Goal: Task Accomplishment & Management: Complete application form

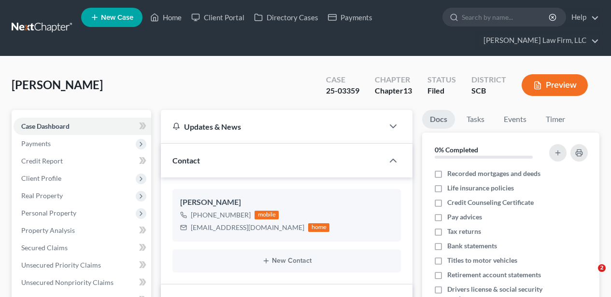
select select "2"
click at [166, 19] on link "Home" at bounding box center [165, 17] width 41 height 17
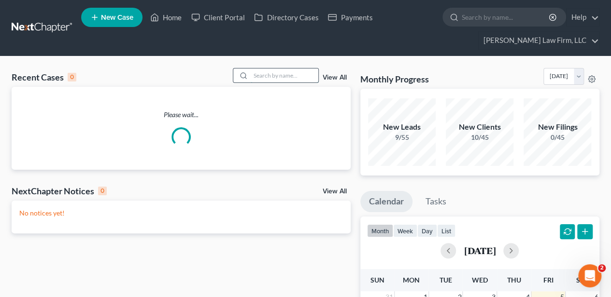
click at [276, 74] on input "search" at bounding box center [285, 76] width 68 height 14
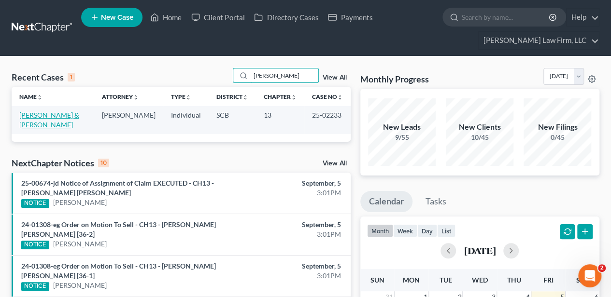
type input "[PERSON_NAME]"
click at [49, 115] on link "[PERSON_NAME] & [PERSON_NAME]" at bounding box center [49, 120] width 60 height 18
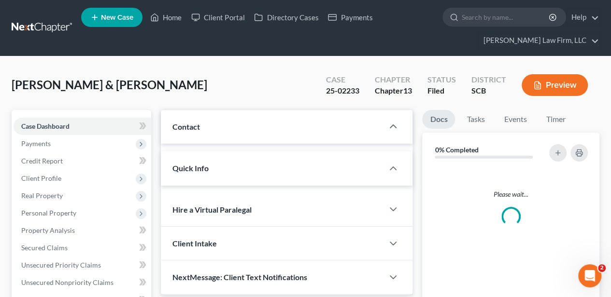
select select "2"
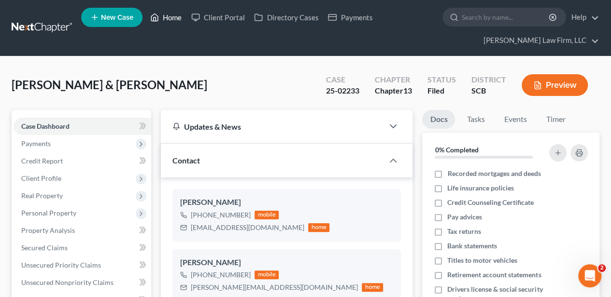
click at [174, 9] on link "Home" at bounding box center [165, 17] width 41 height 17
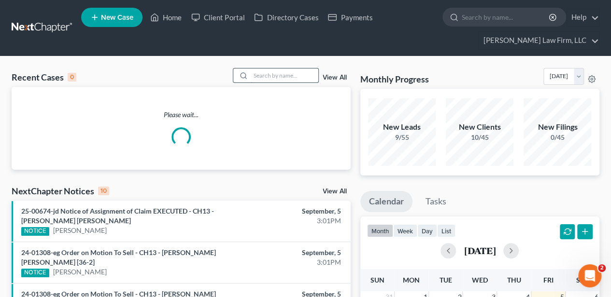
click at [273, 70] on input "search" at bounding box center [285, 76] width 68 height 14
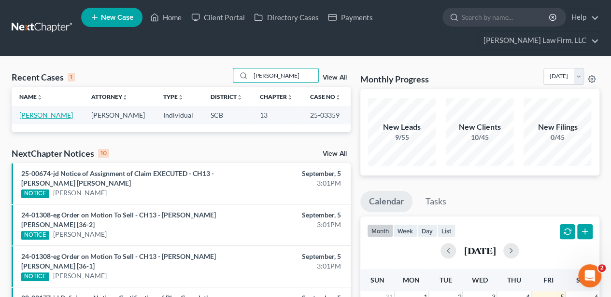
type input "[PERSON_NAME]"
click at [51, 112] on link "[PERSON_NAME]" at bounding box center [46, 115] width 54 height 8
select select "2"
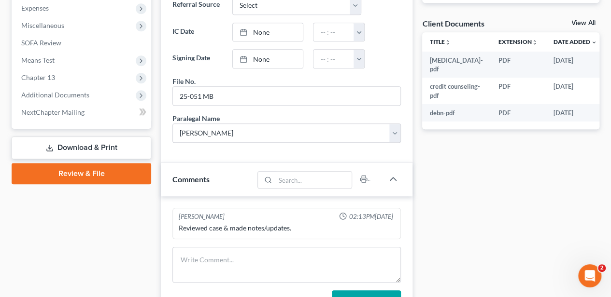
scroll to position [418, 0]
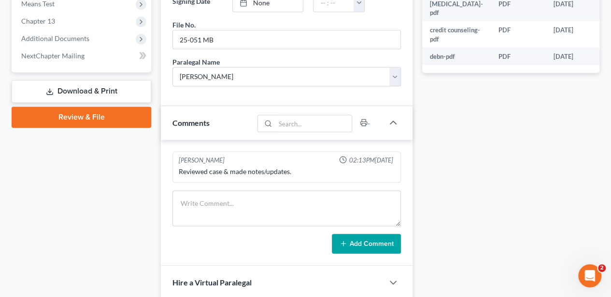
click at [100, 119] on link "Review & File" at bounding box center [82, 117] width 140 height 21
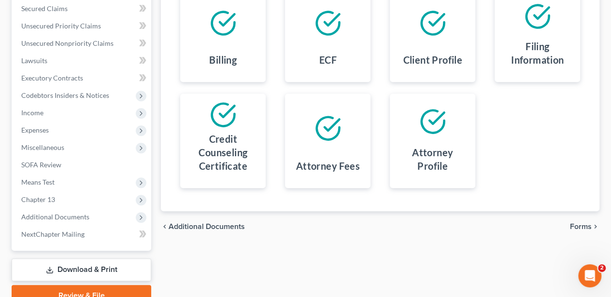
scroll to position [284, 0]
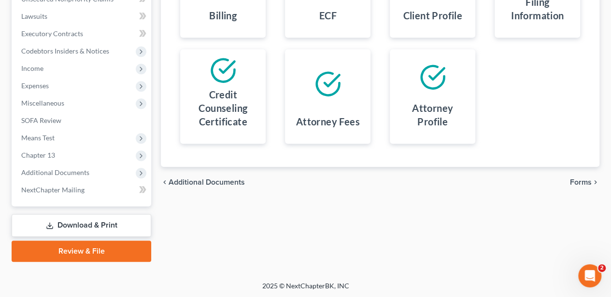
click at [570, 180] on span "Forms" at bounding box center [581, 183] width 22 height 8
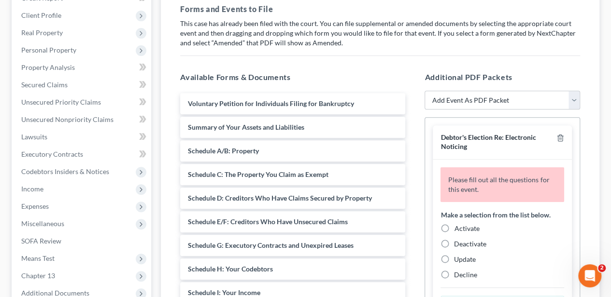
scroll to position [187, 0]
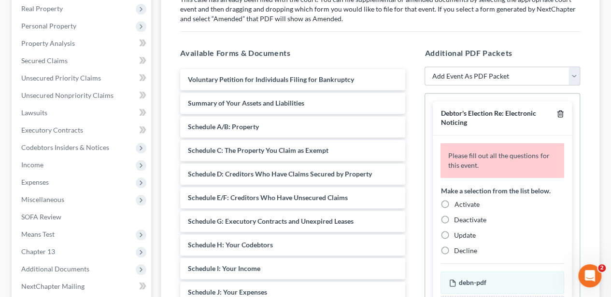
click at [558, 111] on icon "button" at bounding box center [560, 114] width 4 height 6
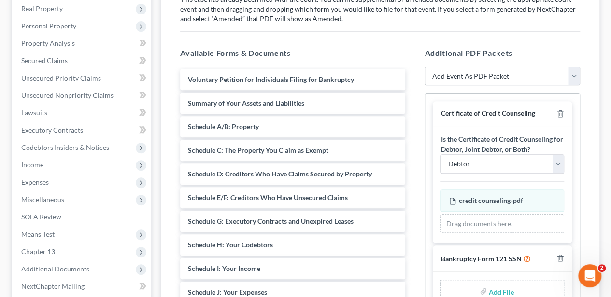
click at [554, 110] on div at bounding box center [558, 113] width 12 height 9
click at [559, 111] on icon "button" at bounding box center [560, 114] width 4 height 6
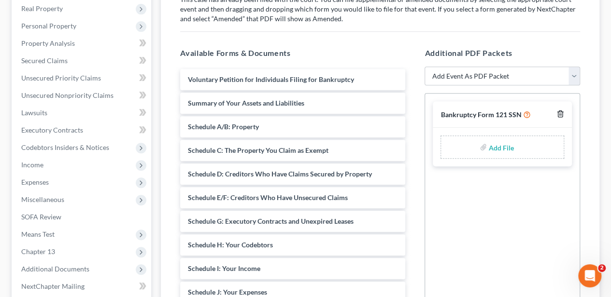
click at [559, 111] on icon "button" at bounding box center [560, 114] width 4 height 6
click at [477, 78] on select "Add Event As PDF Packet Amended Application Amended Document Amended Schedules/…" at bounding box center [501, 76] width 155 height 19
select select "25"
click at [424, 67] on select "Add Event As PDF Packet Amended Application Amended Document Amended Schedules/…" at bounding box center [501, 76] width 155 height 19
select select
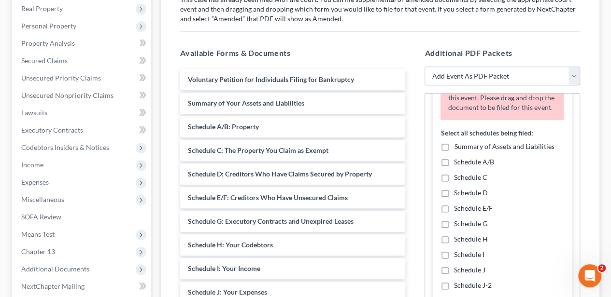
scroll to position [64, 0]
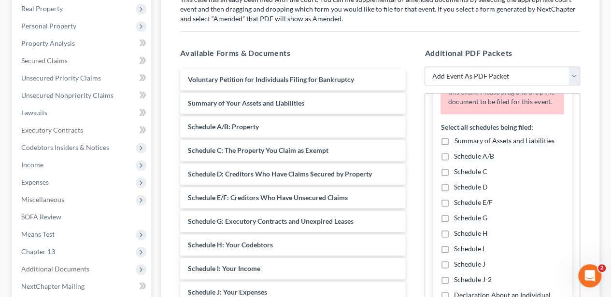
click at [454, 146] on label "Summary of Assets and Liabilities" at bounding box center [504, 141] width 100 height 10
click at [458, 142] on input "Summary of Assets and Liabilities" at bounding box center [461, 139] width 6 height 6
checkbox input "true"
click at [454, 161] on label "Schedule A/B" at bounding box center [474, 157] width 40 height 10
click at [458, 158] on input "Schedule A/B" at bounding box center [461, 155] width 6 height 6
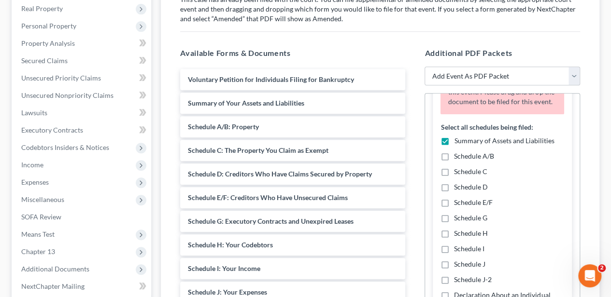
checkbox input "true"
click at [454, 177] on label "Schedule C" at bounding box center [470, 172] width 33 height 10
click at [458, 173] on input "Schedule C" at bounding box center [461, 170] width 6 height 6
checkbox input "true"
click at [454, 192] on label "Schedule D" at bounding box center [471, 188] width 34 height 10
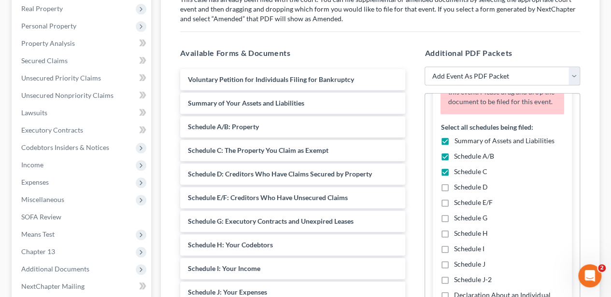
click at [458, 189] on input "Schedule D" at bounding box center [461, 186] width 6 height 6
checkbox input "true"
click at [454, 208] on label "Schedule E/F" at bounding box center [473, 203] width 39 height 10
click at [458, 204] on input "Schedule E/F" at bounding box center [461, 201] width 6 height 6
checkbox input "true"
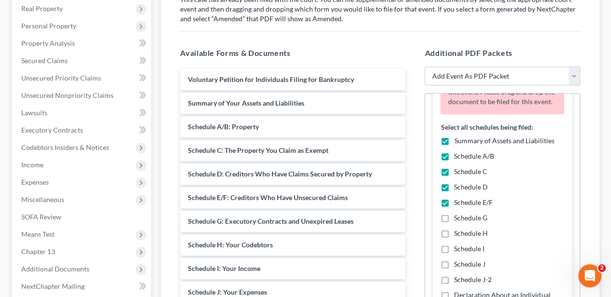
click at [454, 223] on label "Schedule G" at bounding box center [470, 218] width 33 height 10
click at [458, 220] on input "Schedule G" at bounding box center [461, 216] width 6 height 6
checkbox input "true"
click at [454, 239] on label "Schedule H" at bounding box center [471, 234] width 34 height 10
click at [458, 235] on input "Schedule H" at bounding box center [461, 232] width 6 height 6
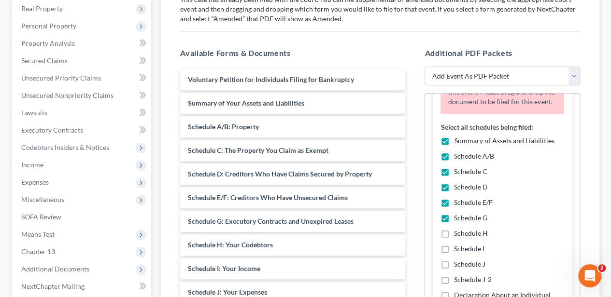
checkbox input "true"
click at [454, 254] on label "Schedule I" at bounding box center [469, 249] width 30 height 10
click at [458, 251] on input "Schedule I" at bounding box center [461, 247] width 6 height 6
checkbox input "true"
click at [454, 269] on label "Schedule J" at bounding box center [469, 265] width 31 height 10
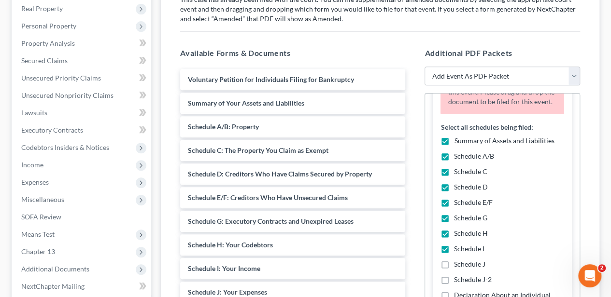
click at [458, 266] on input "Schedule J" at bounding box center [461, 263] width 6 height 6
checkbox input "true"
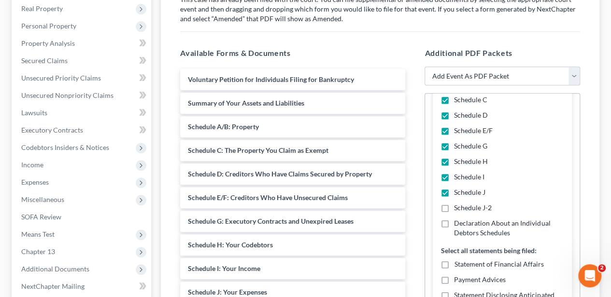
scroll to position [161, 0]
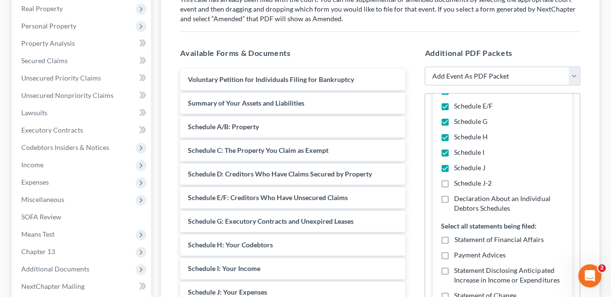
click at [454, 207] on label "Declaration About an Individual Debtors Schedules" at bounding box center [509, 203] width 110 height 19
click at [458, 200] on input "Declaration About an Individual Debtors Schedules" at bounding box center [461, 197] width 6 height 6
checkbox input "true"
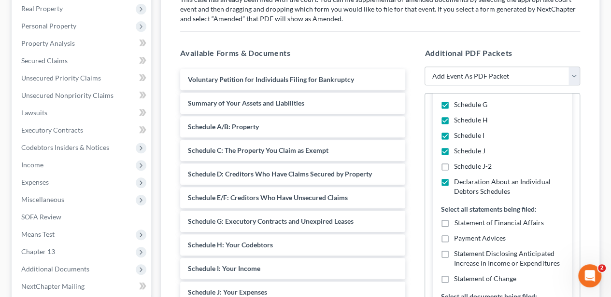
scroll to position [193, 0]
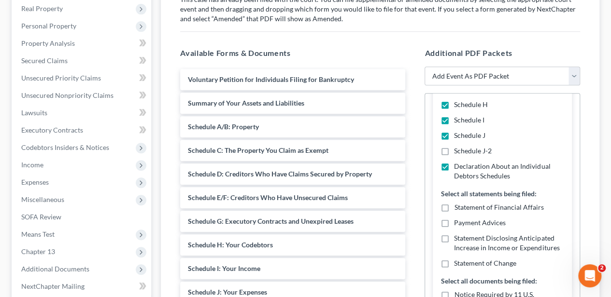
click at [454, 212] on label "Statement of Financial Affairs" at bounding box center [498, 208] width 89 height 10
click at [458, 209] on input "Statement of Financial Affairs" at bounding box center [461, 206] width 6 height 6
checkbox input "true"
click at [454, 245] on label "Statement Disclosing Anticipated Increase in Income or Expenditures" at bounding box center [509, 243] width 110 height 19
click at [458, 240] on input "Statement Disclosing Anticipated Increase in Income or Expenditures" at bounding box center [461, 237] width 6 height 6
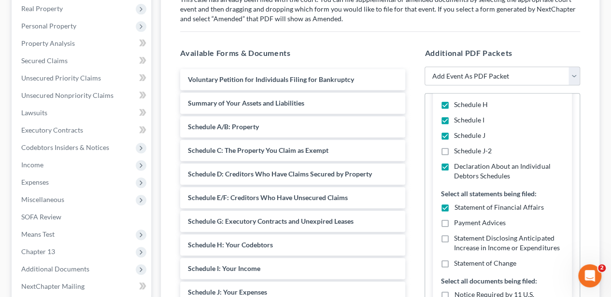
checkbox input "true"
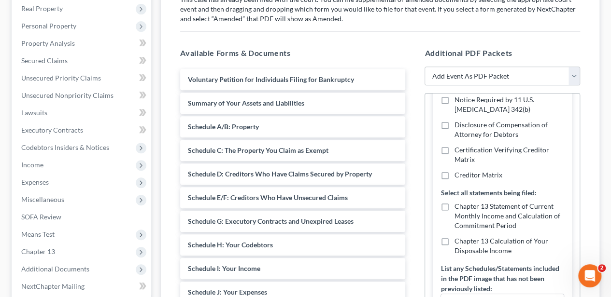
scroll to position [418, 0]
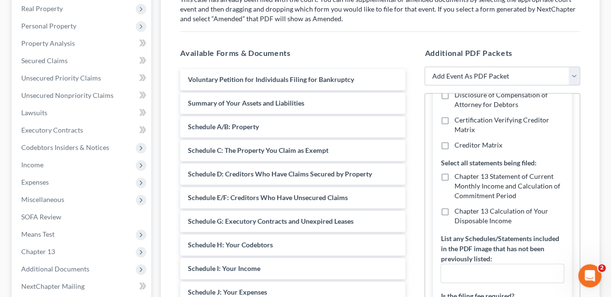
click at [466, 193] on span "Chapter 13 Statement of Current Monthly Income and Calculation of Commitment Pe…" at bounding box center [507, 186] width 106 height 28
click at [464, 178] on input "Chapter 13 Statement of Current Monthly Income and Calculation of Commitment Pe…" at bounding box center [461, 175] width 6 height 6
checkbox input "true"
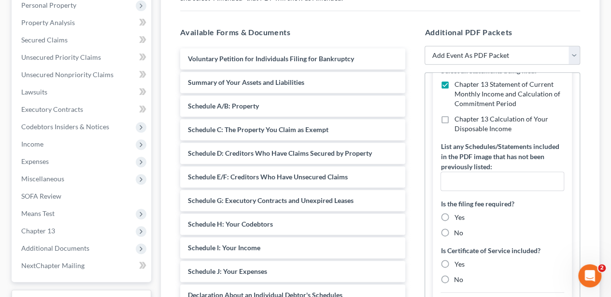
scroll to position [219, 0]
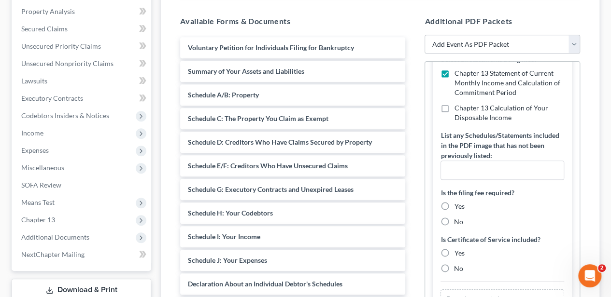
click at [454, 219] on label "No" at bounding box center [458, 222] width 9 height 10
click at [458, 219] on input "No" at bounding box center [461, 220] width 6 height 6
radio input "true"
click at [454, 267] on label "No" at bounding box center [458, 269] width 9 height 10
click at [458, 267] on input "No" at bounding box center [461, 267] width 6 height 6
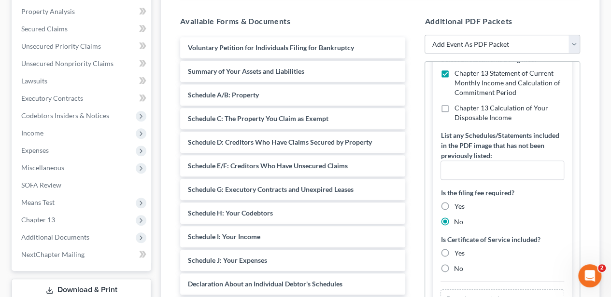
radio input "true"
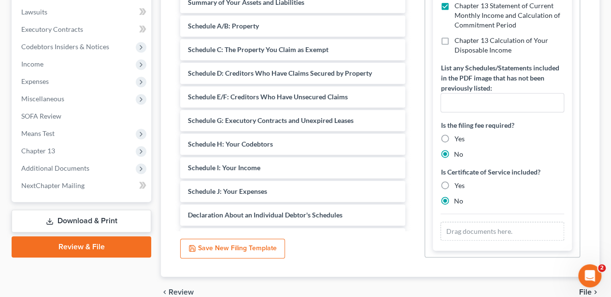
scroll to position [252, 0]
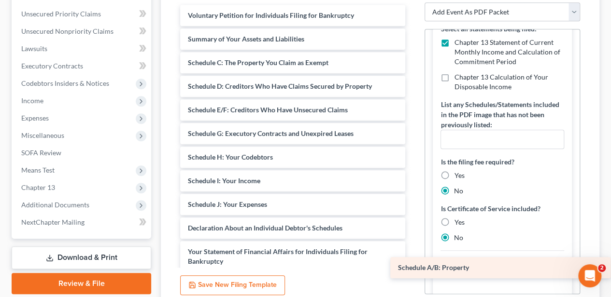
drag, startPoint x: 298, startPoint y: 60, endPoint x: 508, endPoint y: 266, distance: 294.0
click at [413, 266] on div "Schedule A/B: Property Voluntary Petition for Individuals Filing for Bankruptcy…" at bounding box center [292, 238] width 240 height 466
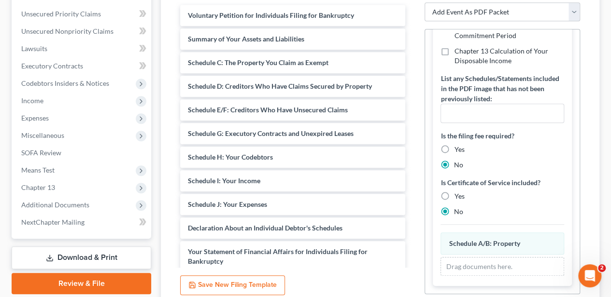
scroll to position [436, 0]
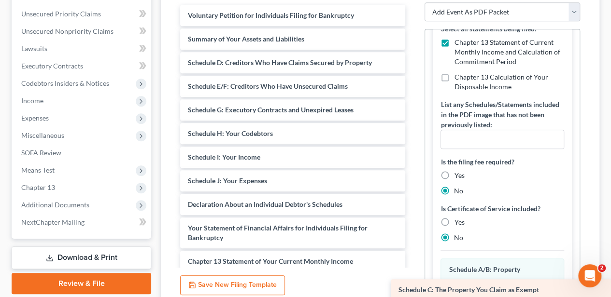
drag, startPoint x: 244, startPoint y: 64, endPoint x: 475, endPoint y: 291, distance: 323.7
click at [413, 291] on div "Schedule C: The Property You Claim as Exempt Voluntary Petition for Individuals…" at bounding box center [292, 226] width 240 height 443
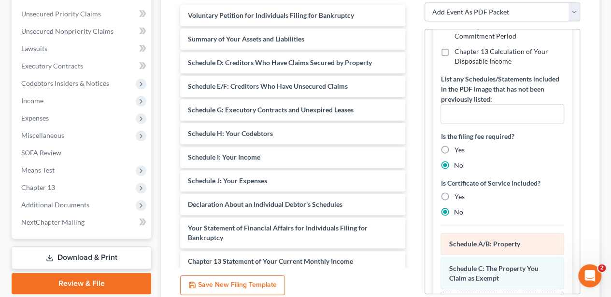
scroll to position [494, 0]
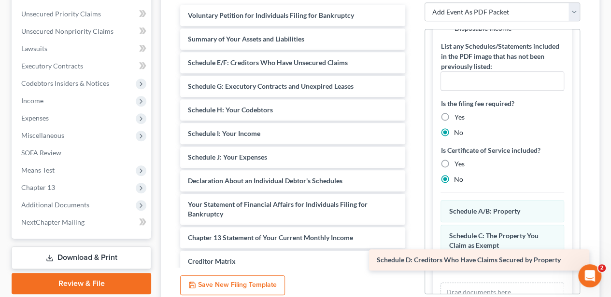
drag, startPoint x: 245, startPoint y: 67, endPoint x: 443, endPoint y: 266, distance: 281.0
click at [413, 266] on div "Schedule D: Creditors Who Have Claims Secured by Property Voluntary Petition fo…" at bounding box center [292, 214] width 240 height 419
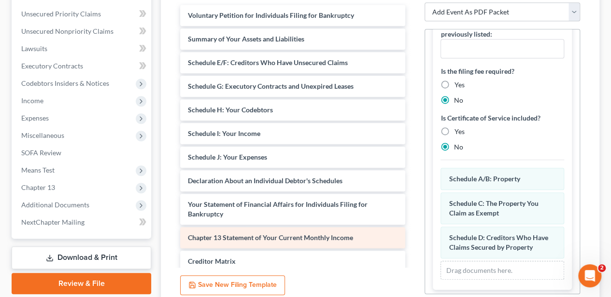
scroll to position [528, 0]
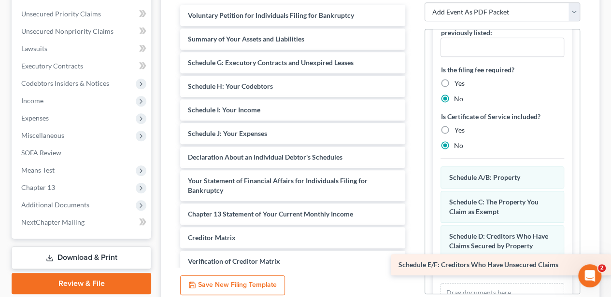
drag, startPoint x: 237, startPoint y: 63, endPoint x: 461, endPoint y: 266, distance: 302.5
click at [413, 266] on div "Schedule E/F: Creditors Who Have Unsecured Claims Voluntary Petition for Indivi…" at bounding box center [292, 202] width 240 height 395
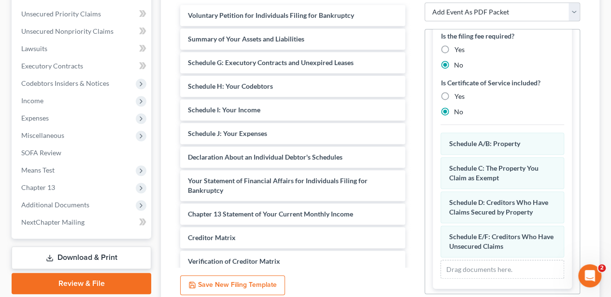
scroll to position [562, 0]
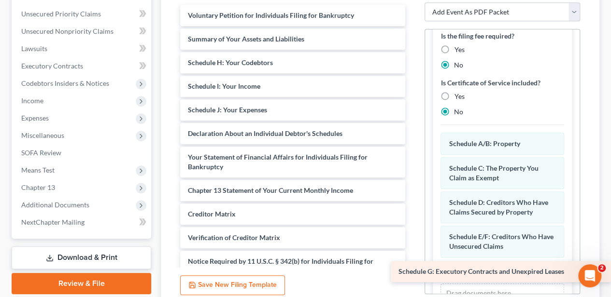
drag, startPoint x: 222, startPoint y: 62, endPoint x: 507, endPoint y: 270, distance: 352.8
click at [413, 271] on div "Schedule G: Executory Contracts and Unexpired Leases Voluntary Petition for Ind…" at bounding box center [292, 191] width 240 height 372
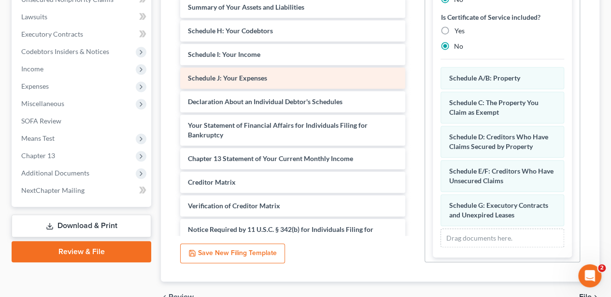
scroll to position [284, 0]
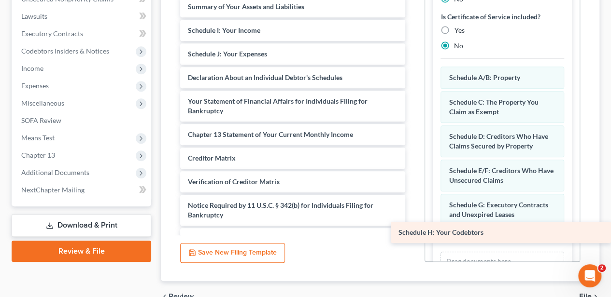
drag, startPoint x: 259, startPoint y: 33, endPoint x: 509, endPoint y: 236, distance: 322.3
click at [413, 236] on div "Schedule H: Your Codebtors Voluntary Petition for Individuals Filing for Bankru…" at bounding box center [292, 146] width 240 height 348
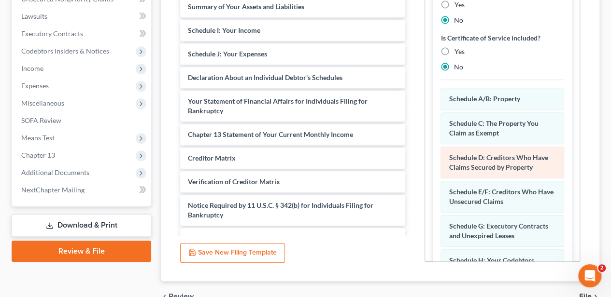
scroll to position [564, 0]
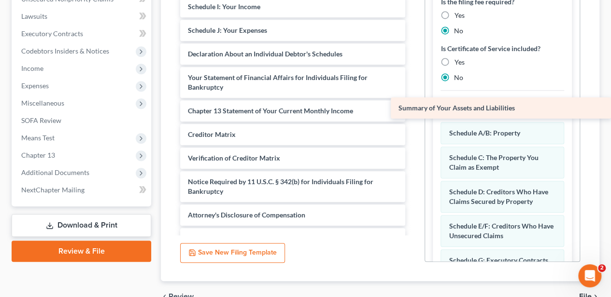
drag, startPoint x: 251, startPoint y: 11, endPoint x: 466, endPoint y: 113, distance: 238.0
click at [413, 113] on div "Summary of Your Assets and Liabilities Voluntary Petition for Individuals Filin…" at bounding box center [292, 134] width 240 height 324
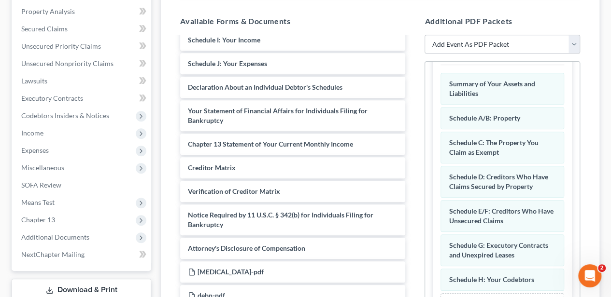
scroll to position [8, 0]
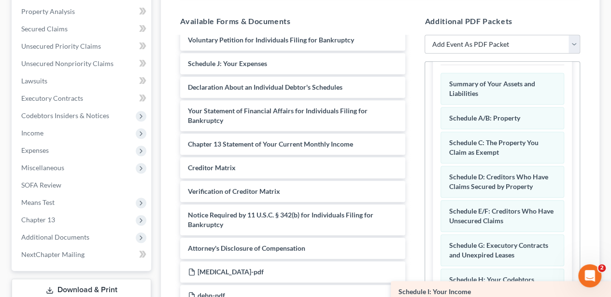
drag, startPoint x: 245, startPoint y: 38, endPoint x: 493, endPoint y: 292, distance: 354.8
click at [413, 292] on div "Schedule I: Your Income Voluntary Petition for Individuals Filing for Bankruptc…" at bounding box center [292, 179] width 240 height 301
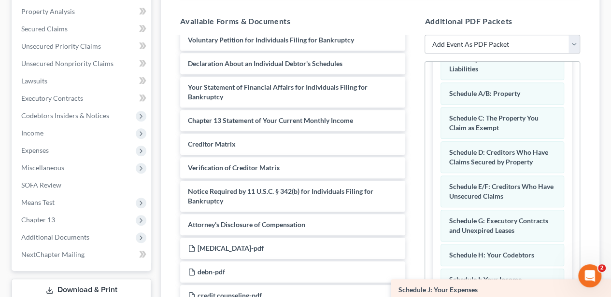
drag, startPoint x: 261, startPoint y: 66, endPoint x: 517, endPoint y: 293, distance: 342.7
click at [413, 293] on div "Schedule J: Your Expenses Voluntary Petition for Individuals Filing for Bankrup…" at bounding box center [292, 167] width 240 height 277
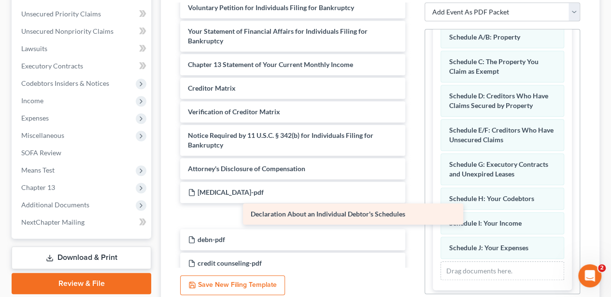
scroll to position [0, 0]
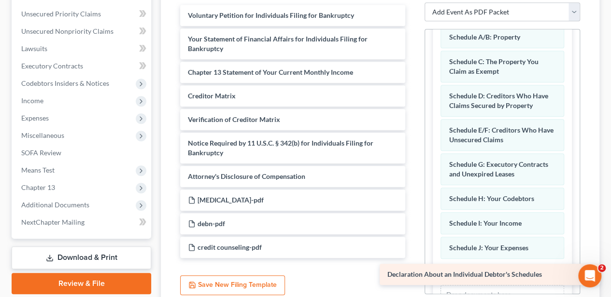
drag, startPoint x: 280, startPoint y: 32, endPoint x: 484, endPoint y: 275, distance: 317.7
click at [413, 258] on div "Declaration About an Individual Debtor's Schedules Voluntary Petition for Indiv…" at bounding box center [292, 131] width 240 height 253
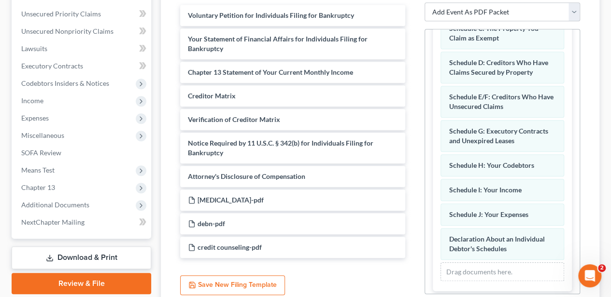
scroll to position [737, 0]
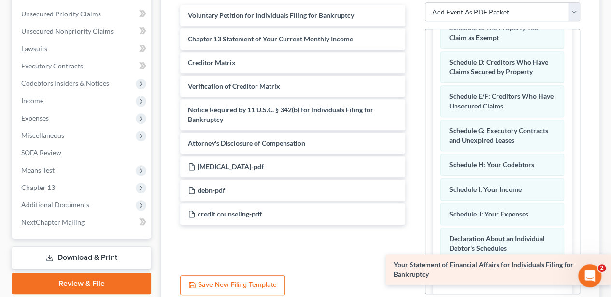
drag, startPoint x: 276, startPoint y: 46, endPoint x: 495, endPoint y: 271, distance: 313.4
click at [413, 225] on div "Your Statement of Financial Affairs for Individuals Filing for Bankruptcy Volun…" at bounding box center [292, 115] width 240 height 220
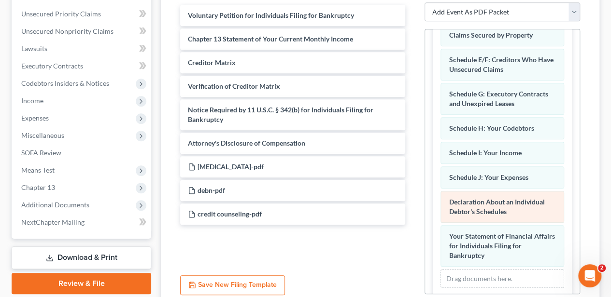
scroll to position [780, 0]
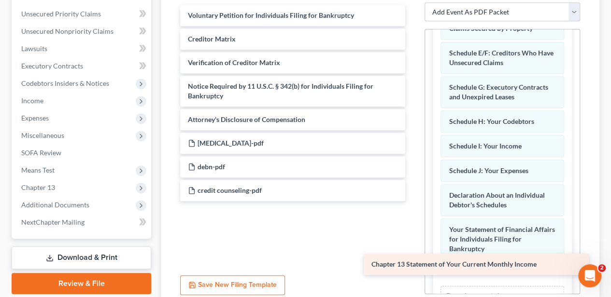
drag, startPoint x: 279, startPoint y: 39, endPoint x: 464, endPoint y: 266, distance: 293.0
click at [413, 201] on div "Chapter 13 Statement of Your Current Monthly Income Voluntary Petition for Indi…" at bounding box center [292, 103] width 240 height 197
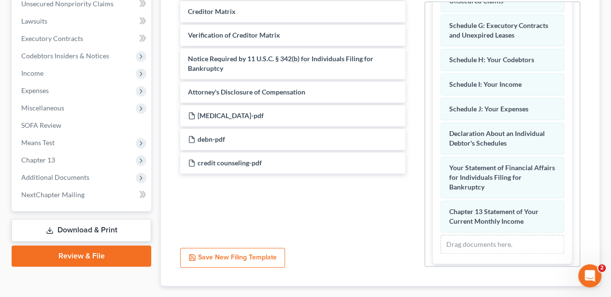
scroll to position [316, 0]
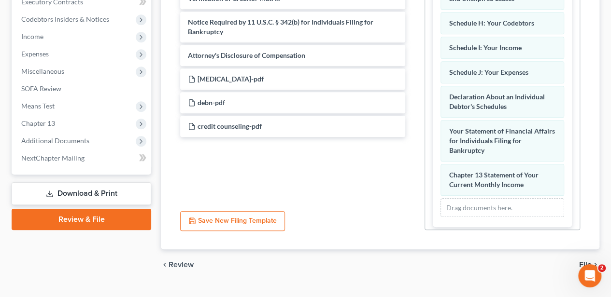
click at [580, 261] on span "File" at bounding box center [585, 265] width 13 height 8
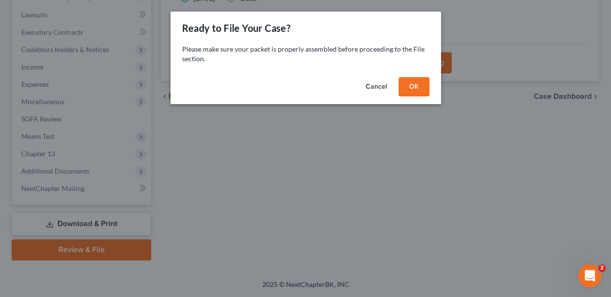
scroll to position [284, 0]
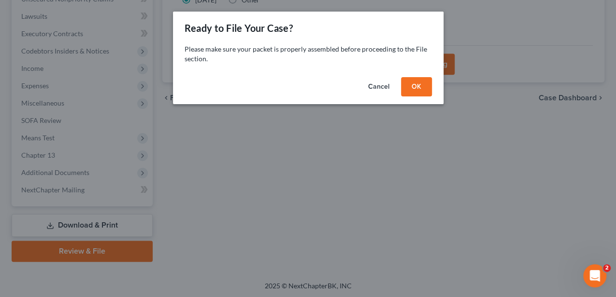
click at [413, 84] on button "OK" at bounding box center [416, 86] width 31 height 19
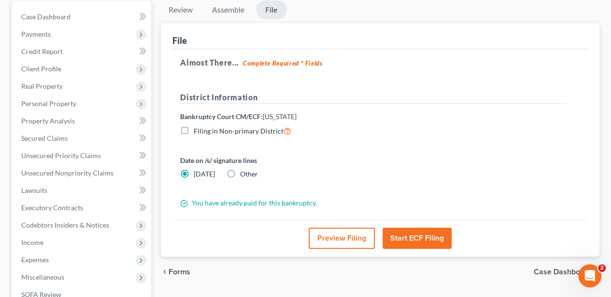
scroll to position [155, 0]
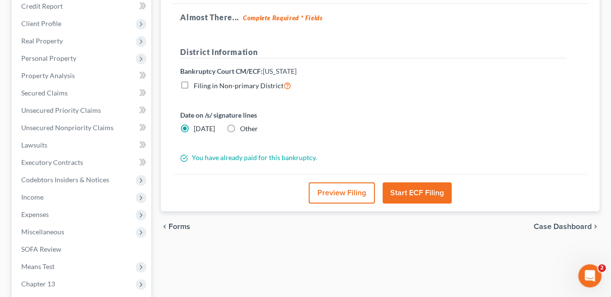
click at [423, 202] on button "Start ECF Filing" at bounding box center [416, 193] width 69 height 21
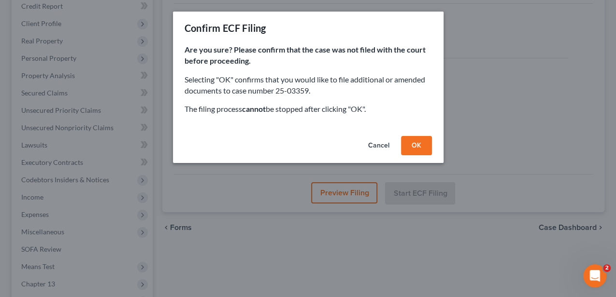
click at [374, 144] on button "Cancel" at bounding box center [378, 145] width 37 height 19
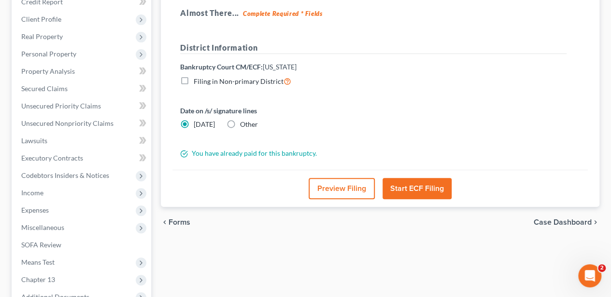
scroll to position [161, 0]
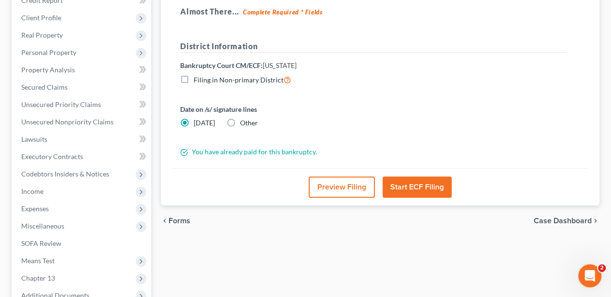
click at [425, 190] on button "Start ECF Filing" at bounding box center [416, 187] width 69 height 21
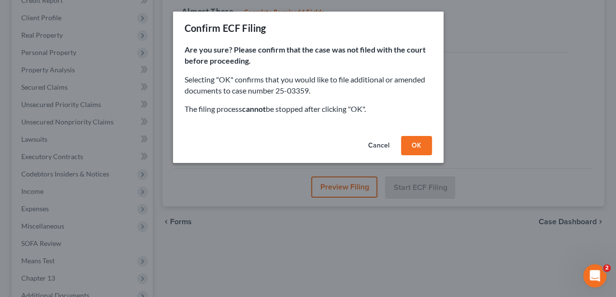
click at [413, 144] on button "OK" at bounding box center [416, 145] width 31 height 19
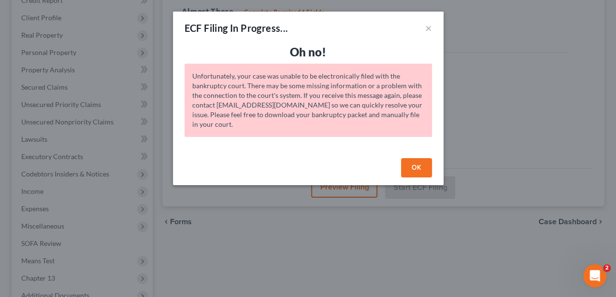
click at [417, 162] on button "OK" at bounding box center [416, 167] width 31 height 19
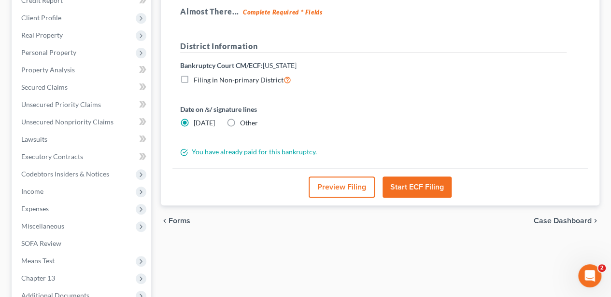
scroll to position [128, 0]
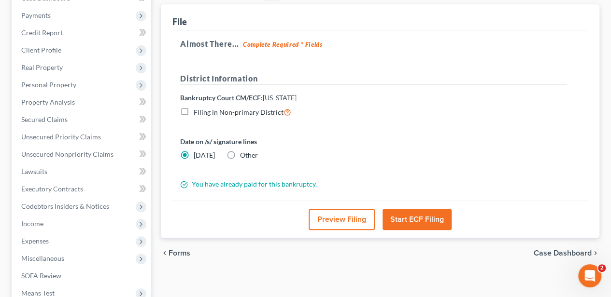
click at [443, 224] on button "Start ECF Filing" at bounding box center [416, 219] width 69 height 21
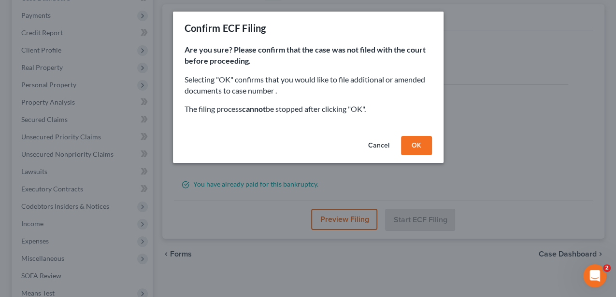
click at [420, 146] on button "OK" at bounding box center [416, 145] width 31 height 19
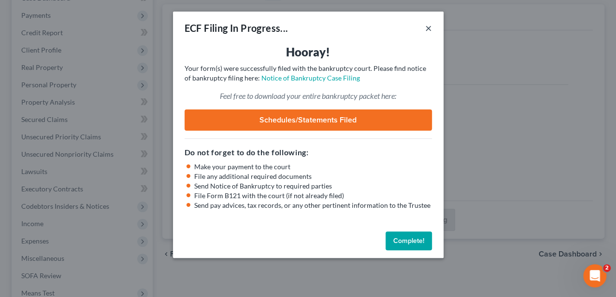
click at [429, 30] on button "×" at bounding box center [428, 28] width 7 height 12
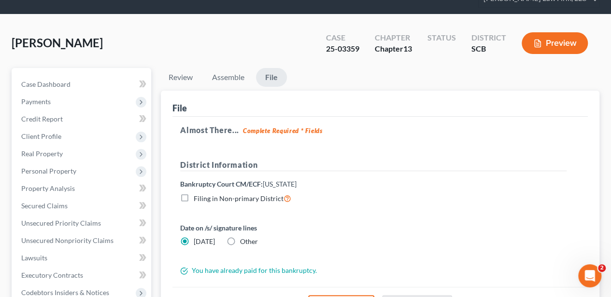
scroll to position [0, 0]
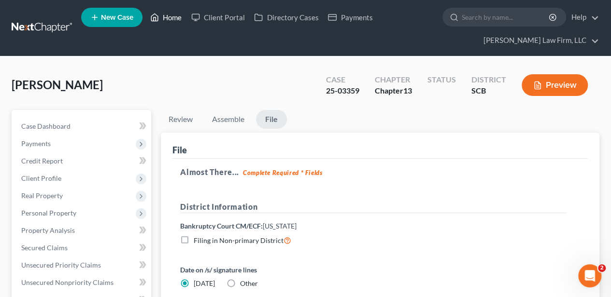
click at [172, 20] on link "Home" at bounding box center [165, 17] width 41 height 17
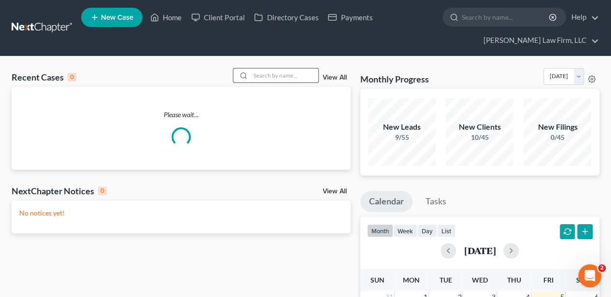
click at [275, 73] on input "search" at bounding box center [285, 76] width 68 height 14
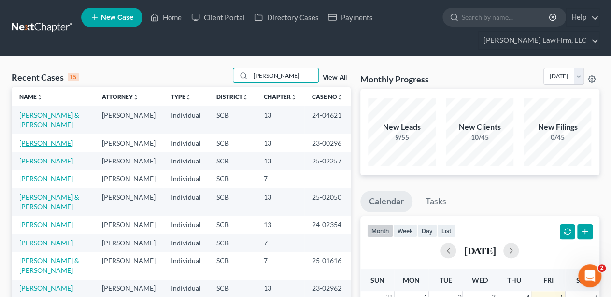
type input "[PERSON_NAME]"
click at [53, 141] on link "[PERSON_NAME]" at bounding box center [46, 143] width 54 height 8
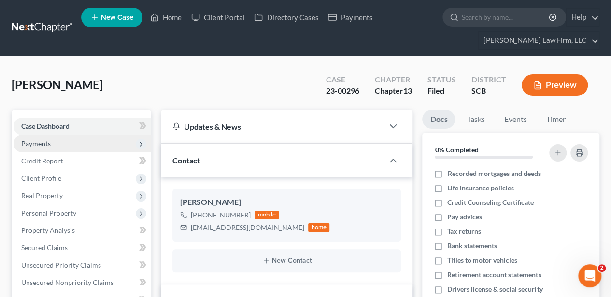
select select "2"
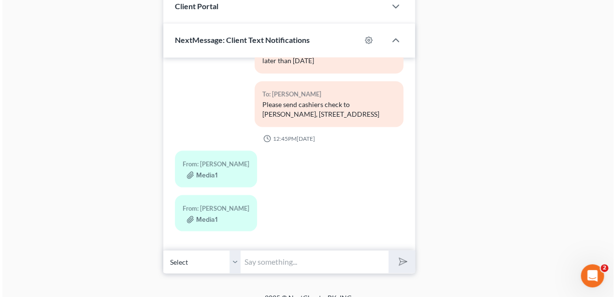
scroll to position [860, 0]
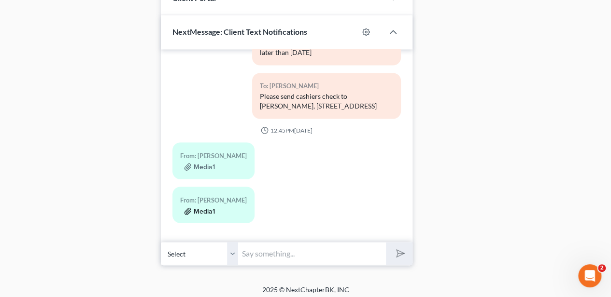
click at [206, 208] on button "Media1" at bounding box center [199, 212] width 31 height 8
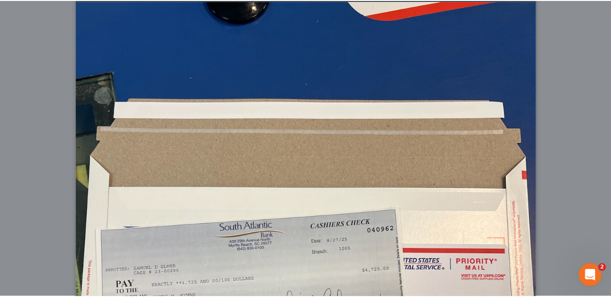
scroll to position [0, 0]
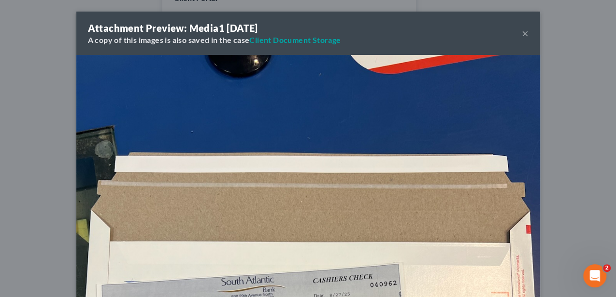
click at [525, 33] on button "×" at bounding box center [524, 34] width 7 height 12
